Goal: Transaction & Acquisition: Purchase product/service

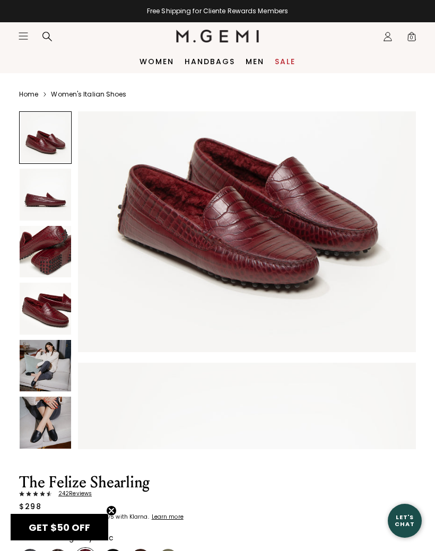
click at [75, 493] on span "242 Review s" at bounding box center [72, 494] width 40 height 6
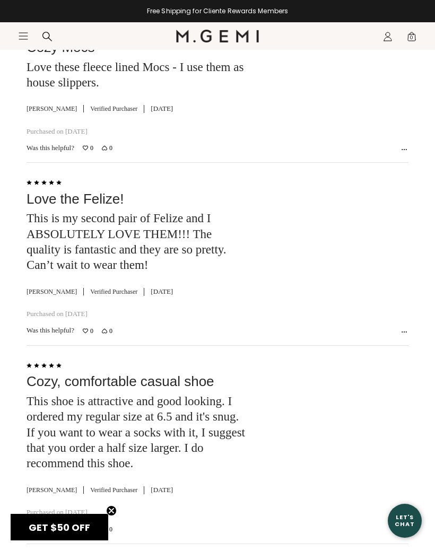
scroll to position [3514, 0]
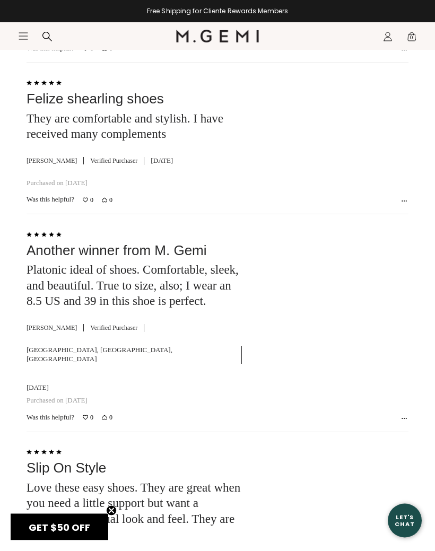
scroll to position [5210, 0]
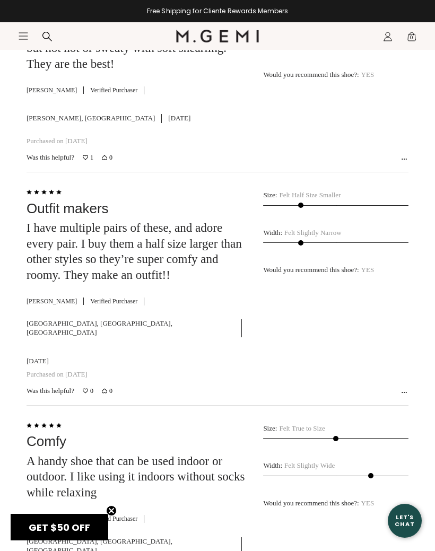
scroll to position [4958, 0]
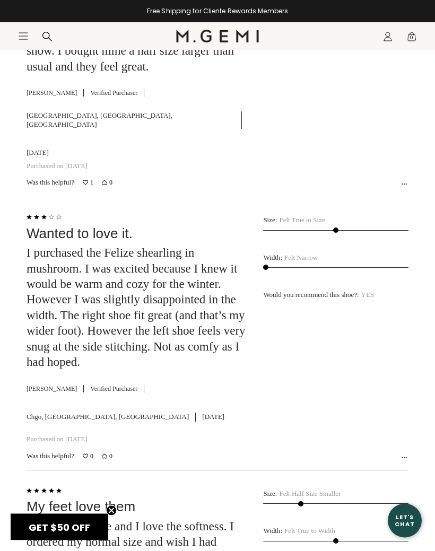
scroll to position [6174, 0]
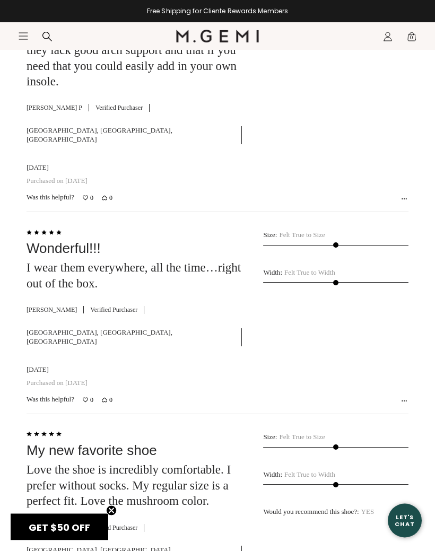
scroll to position [6047, 0]
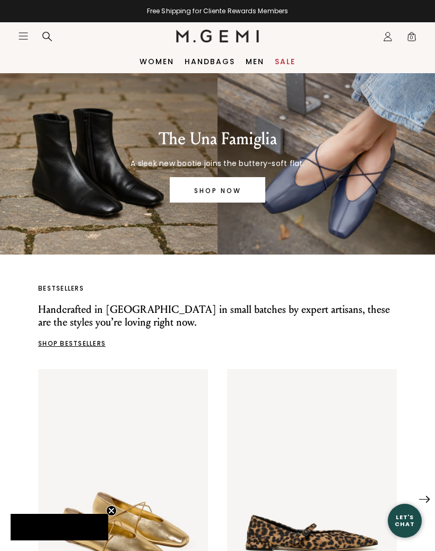
click at [290, 66] on link "Sale" at bounding box center [285, 61] width 21 height 8
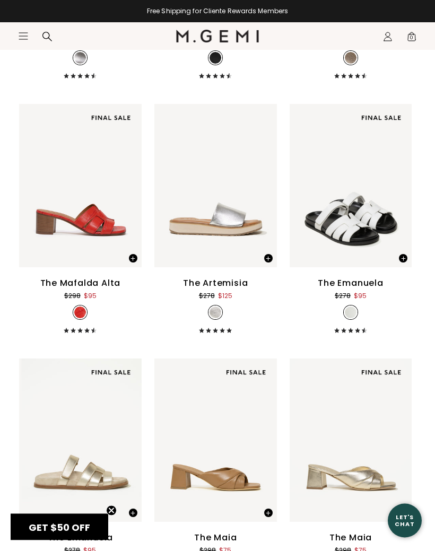
scroll to position [5845, 0]
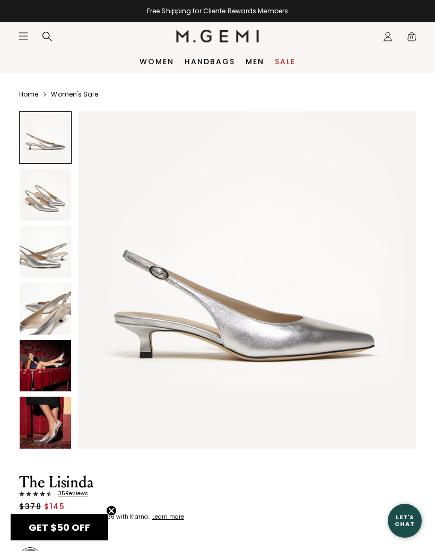
click at [51, 437] on img at bounding box center [45, 422] width 51 height 51
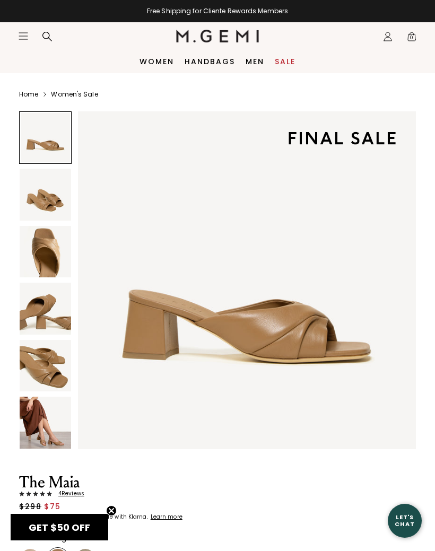
click at [46, 433] on img at bounding box center [45, 422] width 51 height 51
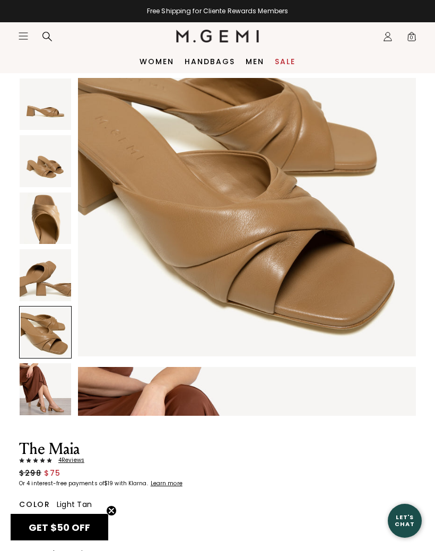
scroll to position [1452, 0]
